Goal: Information Seeking & Learning: Understand process/instructions

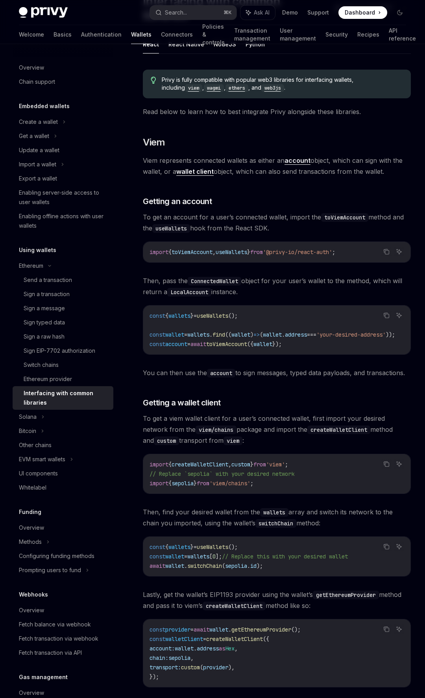
scroll to position [83, 0]
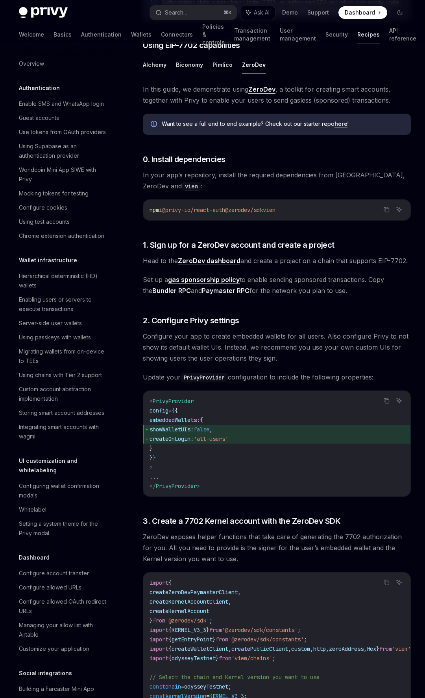
scroll to position [588, 0]
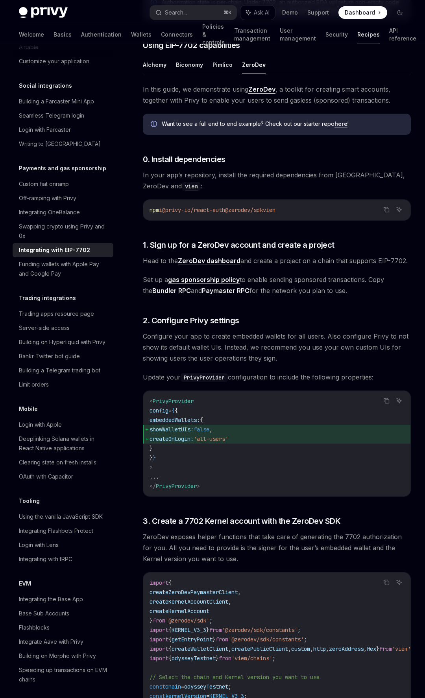
drag, startPoint x: 216, startPoint y: 162, endPoint x: 210, endPoint y: 158, distance: 6.8
click at [216, 161] on span "0. Install dependencies" at bounding box center [184, 159] width 83 height 11
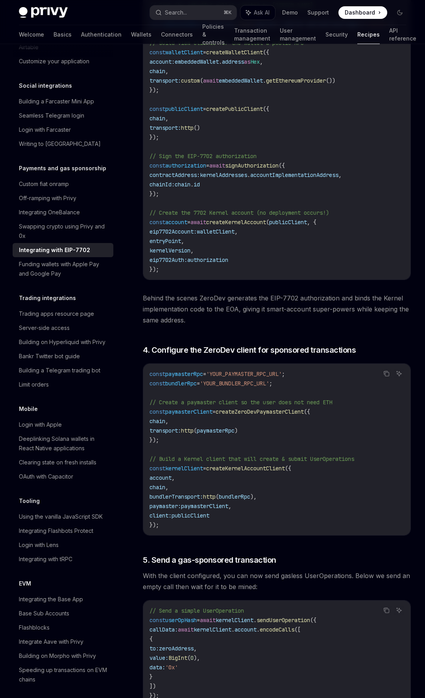
scroll to position [1313, 0]
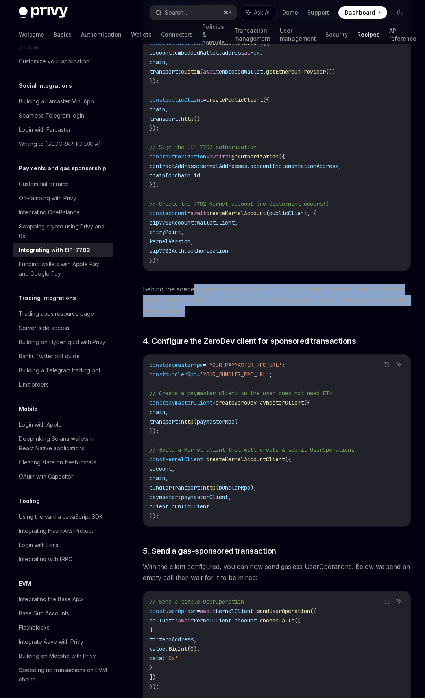
drag, startPoint x: 194, startPoint y: 297, endPoint x: 216, endPoint y: 317, distance: 30.1
click at [216, 317] on span "Behind the scenes ZeroDev generates the EIP-7702 authorization and binds the Ke…" at bounding box center [277, 300] width 268 height 33
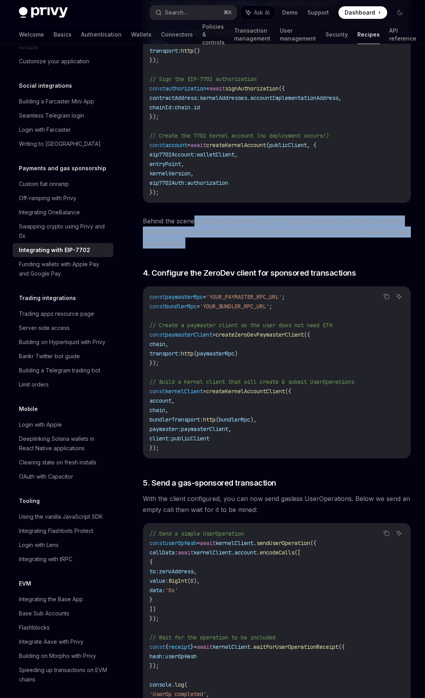
scroll to position [1383, 0]
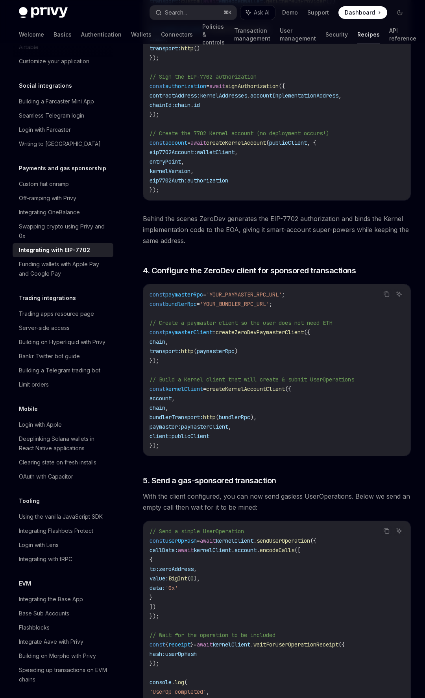
click at [217, 307] on span "'YOUR_BUNDLER_RPC_URL'" at bounding box center [234, 303] width 69 height 7
click at [192, 336] on span "paymasterClient" at bounding box center [188, 332] width 47 height 7
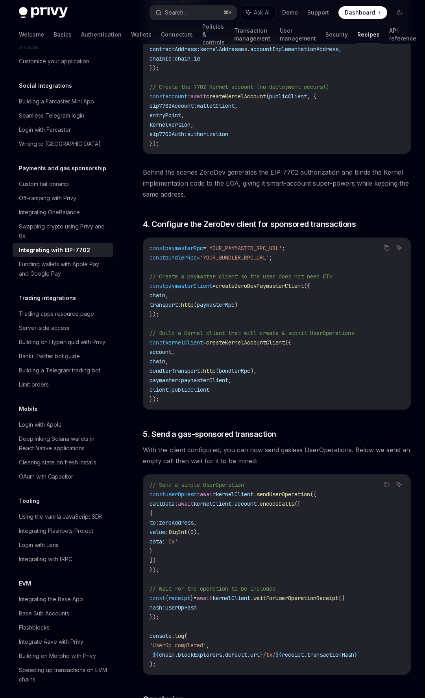
scroll to position [1449, 0]
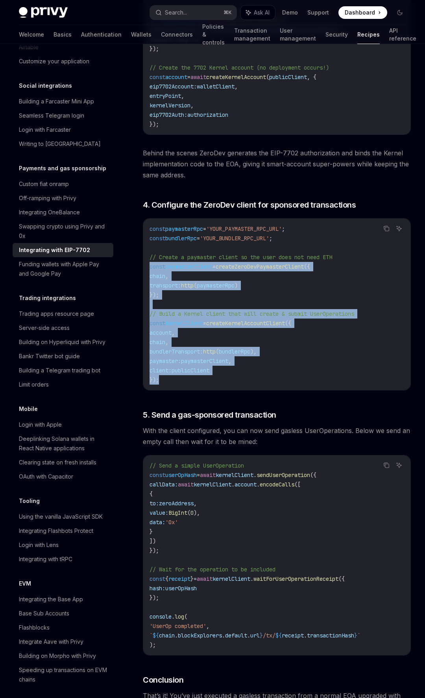
drag, startPoint x: 171, startPoint y: 391, endPoint x: 139, endPoint y: 274, distance: 121.4
copy code "const paymasterClient = createZeroDevPaymasterClient ({ chain , transport: http…"
click at [266, 327] on span "createKernelAccountClient" at bounding box center [245, 323] width 79 height 7
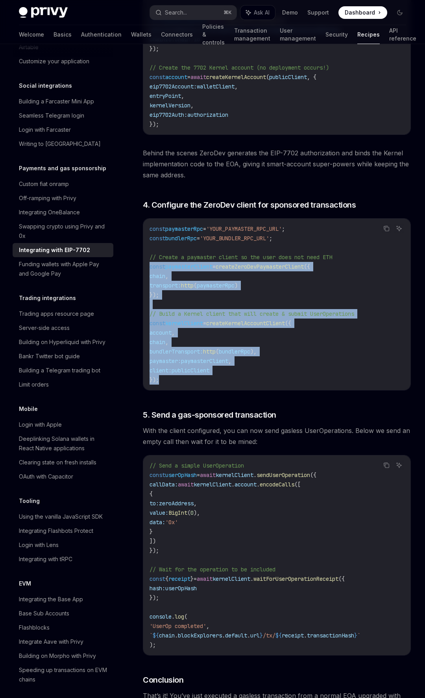
drag, startPoint x: 161, startPoint y: 384, endPoint x: 130, endPoint y: 273, distance: 116.0
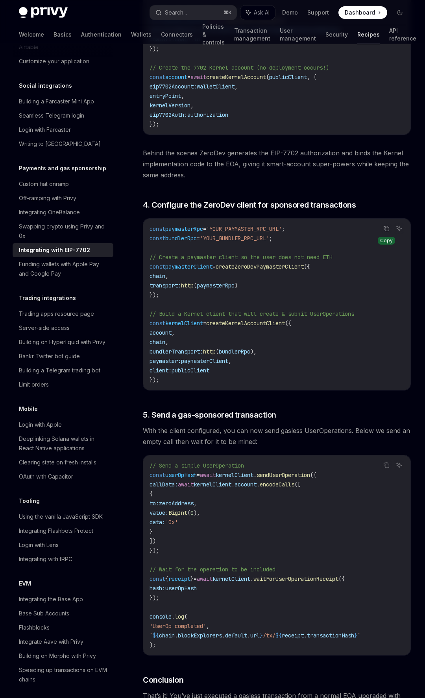
click at [384, 232] on icon "Copy the contents from the code block" at bounding box center [386, 228] width 6 height 6
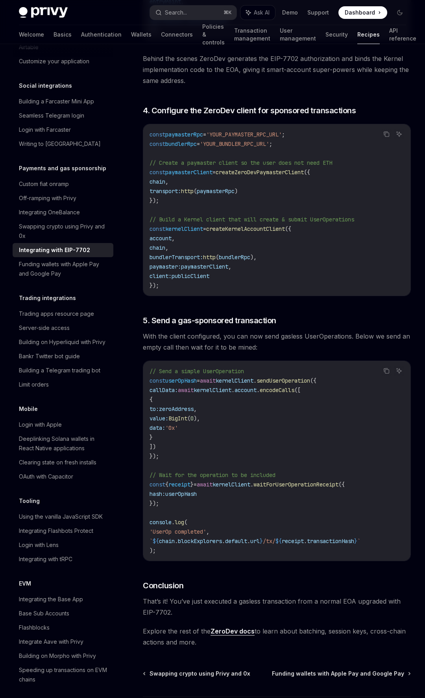
scroll to position [1551, 0]
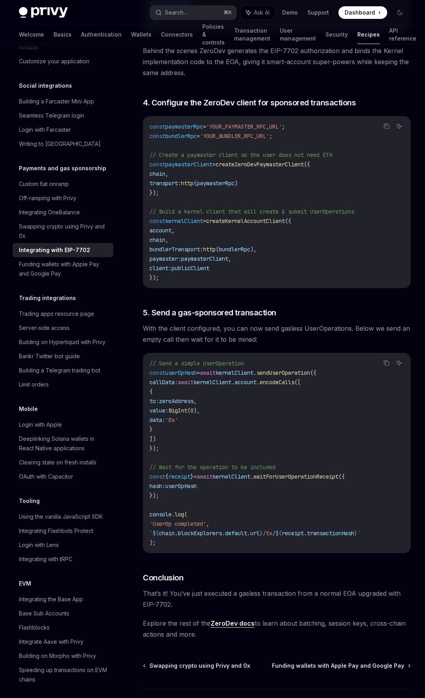
click at [221, 471] on span "// Wait for the operation to be included" at bounding box center [212, 467] width 126 height 7
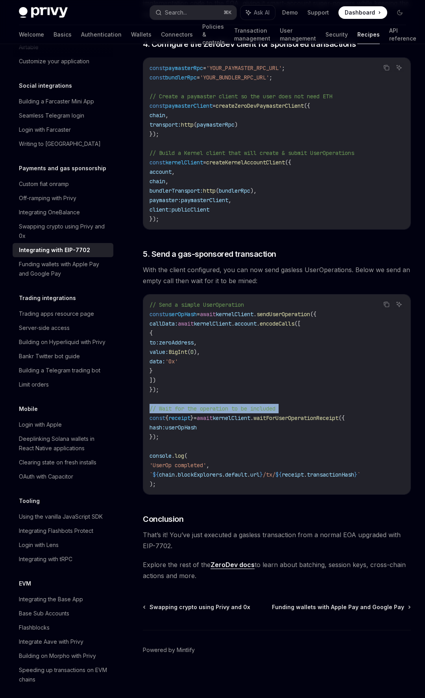
scroll to position [1616, 0]
click at [280, 539] on span "That’s it! You’ve just executed a gasless transaction from a normal EOA upgrade…" at bounding box center [277, 540] width 268 height 22
drag, startPoint x: 225, startPoint y: 534, endPoint x: 236, endPoint y: 551, distance: 19.6
click at [236, 551] on span "That’s it! You’ve just executed a gasless transaction from a normal EOA upgrade…" at bounding box center [277, 540] width 268 height 22
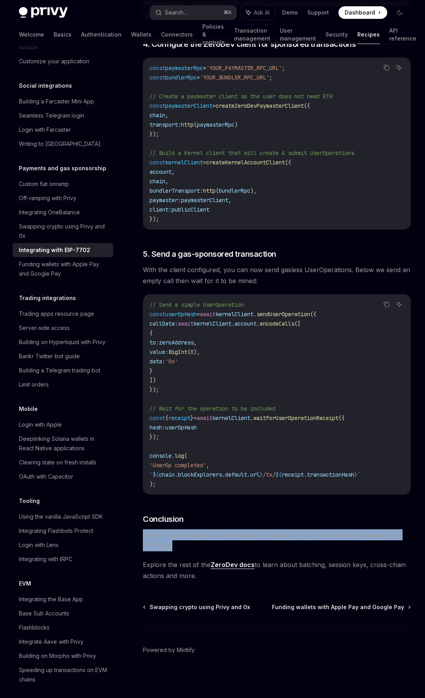
drag, startPoint x: 145, startPoint y: 533, endPoint x: 185, endPoint y: 547, distance: 42.9
click at [185, 547] on span "That’s it! You’ve just executed a gasless transaction from a normal EOA upgrade…" at bounding box center [277, 540] width 268 height 22
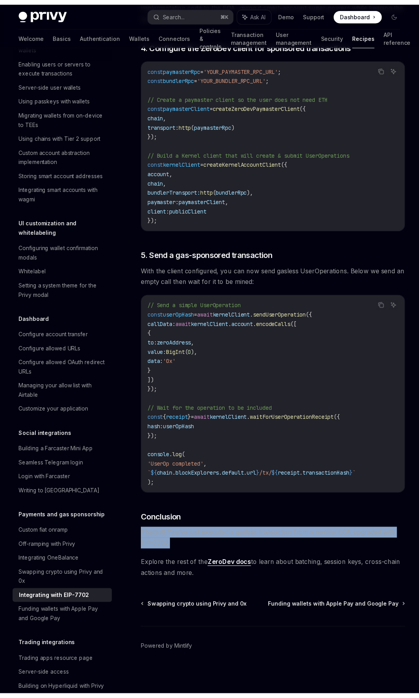
scroll to position [236, 0]
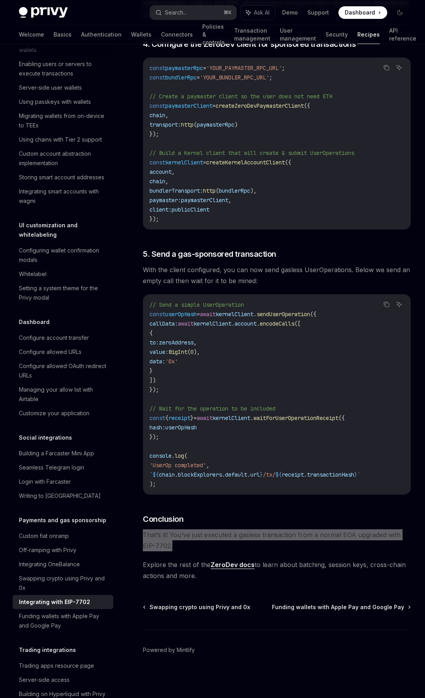
type textarea "*"
